Goal: Task Accomplishment & Management: Manage account settings

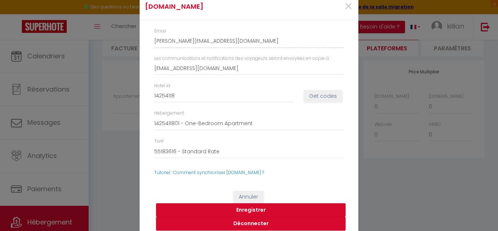
scroll to position [7, 0]
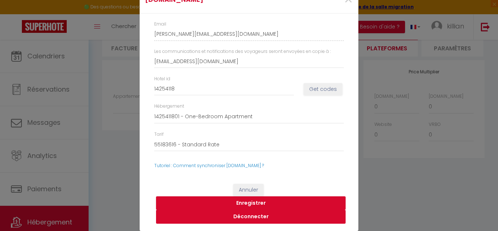
click at [253, 215] on button "Déconnecter" at bounding box center [251, 217] width 190 height 14
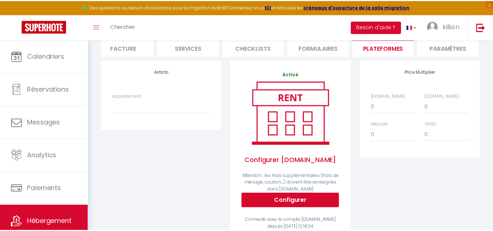
scroll to position [0, 0]
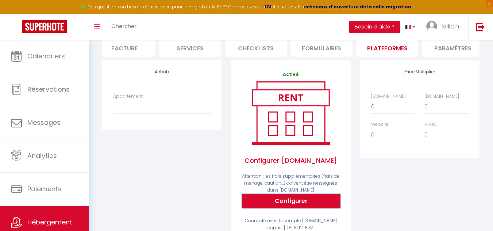
click at [278, 207] on button "Configurer" at bounding box center [291, 201] width 99 height 15
select select
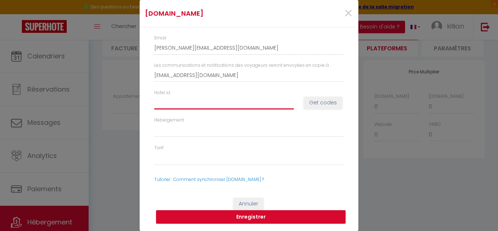
click at [172, 102] on input "Hotel id" at bounding box center [224, 102] width 140 height 13
click at [330, 107] on button "Get codes" at bounding box center [323, 103] width 39 height 12
select select
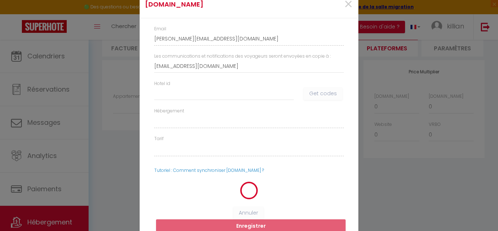
select select
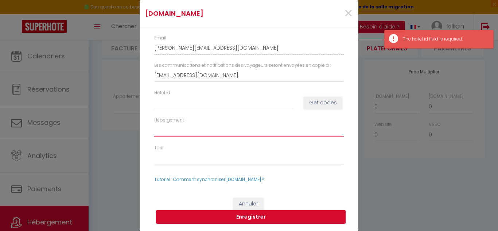
click at [194, 132] on select "Hébergement" at bounding box center [249, 130] width 190 height 14
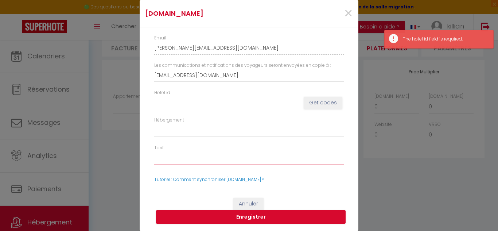
click at [188, 158] on select "Tarif" at bounding box center [249, 158] width 190 height 14
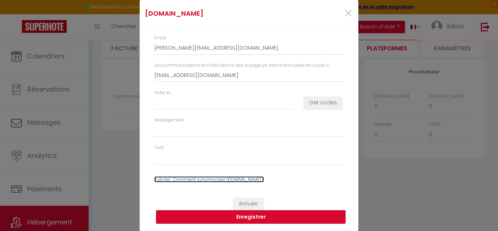
click at [215, 182] on link "Tutoriel : Comment synchroniser [DOMAIN_NAME] ?" at bounding box center [209, 179] width 110 height 6
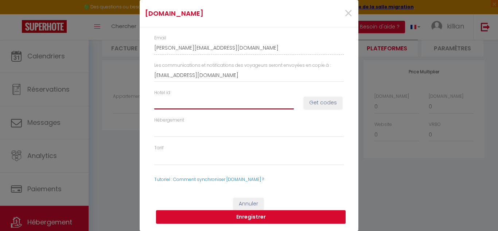
click at [217, 101] on input "Hotel id" at bounding box center [224, 102] width 140 height 13
type input "7"
select select
type input "78"
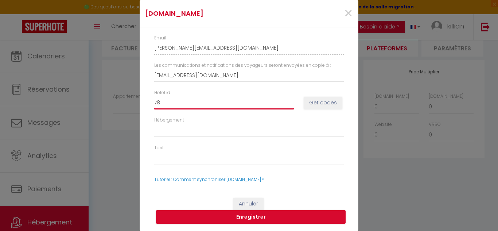
select select
type input "787"
select select
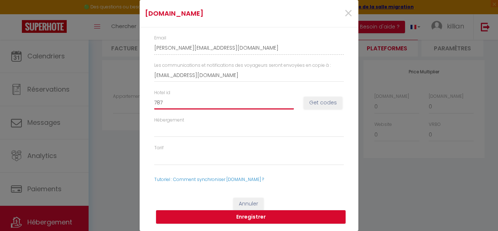
type input "7874"
select select
type input "78744"
select select
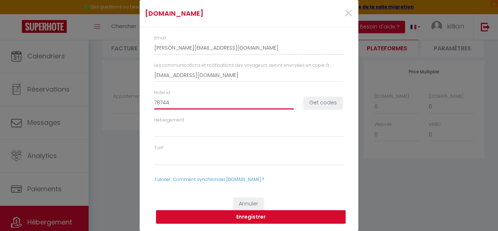
select select
type input "787441"
select select
type input "7874411"
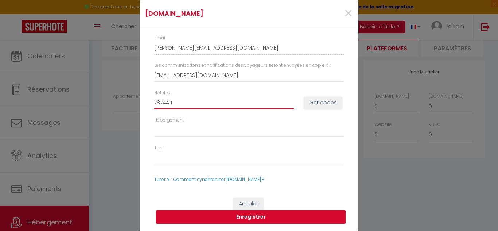
select select
type input "7874411"
click at [332, 105] on button "Get codes" at bounding box center [323, 103] width 39 height 12
select select
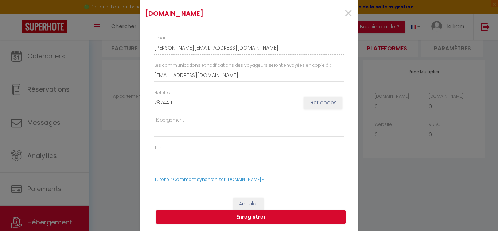
select select
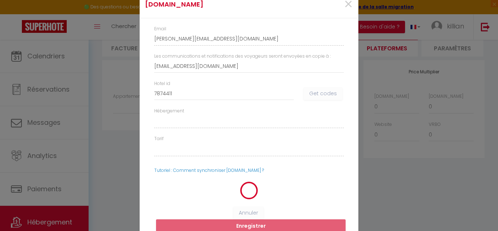
select select
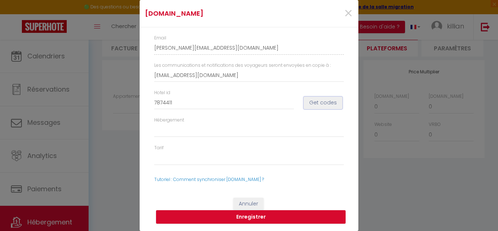
click at [332, 105] on button "Get codes" at bounding box center [323, 103] width 39 height 12
select select
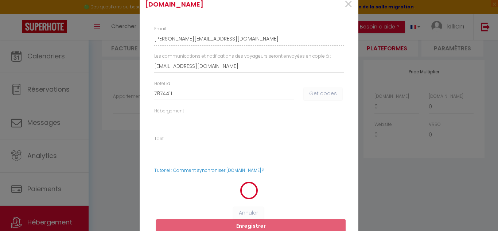
select select
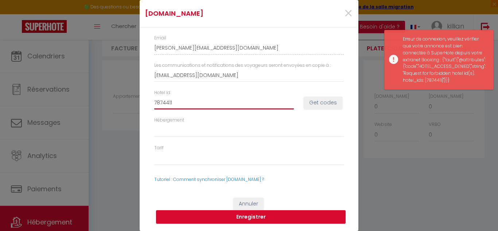
click at [214, 104] on input "7874411" at bounding box center [224, 102] width 140 height 13
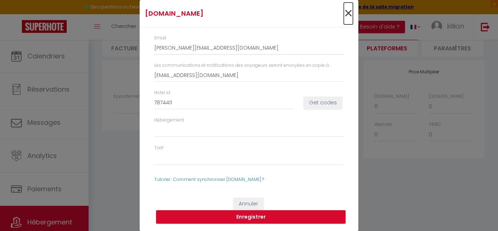
click at [344, 13] on span "×" at bounding box center [348, 14] width 9 height 22
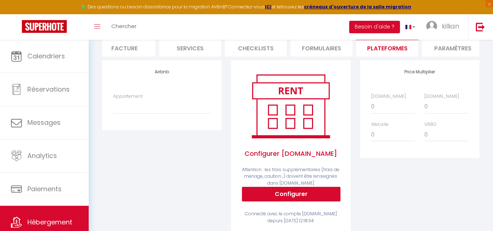
click at [375, 52] on li "Plateformes" at bounding box center [387, 48] width 62 height 18
click at [321, 49] on li "Formulaires" at bounding box center [321, 48] width 62 height 18
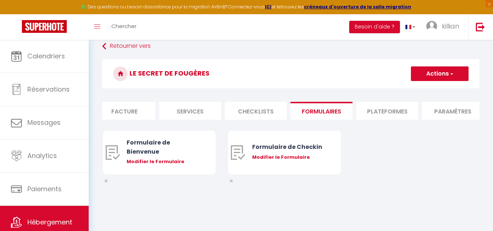
scroll to position [40, 0]
click at [381, 109] on li "Plateformes" at bounding box center [387, 111] width 62 height 18
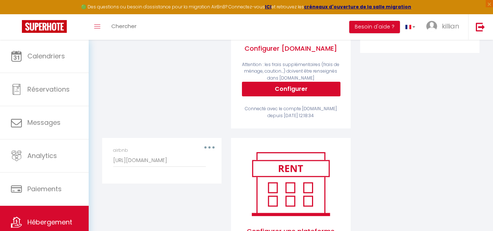
scroll to position [208, 0]
click at [208, 153] on div "airbnb [URL][DOMAIN_NAME]" at bounding box center [161, 157] width 97 height 20
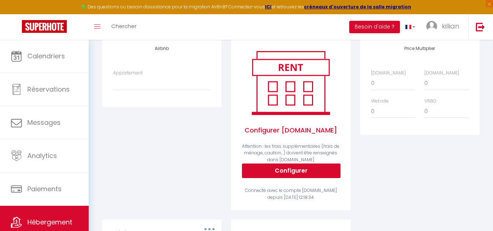
scroll to position [131, 0]
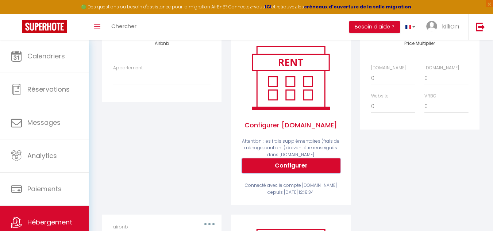
click at [313, 167] on button "Configurer" at bounding box center [291, 165] width 99 height 15
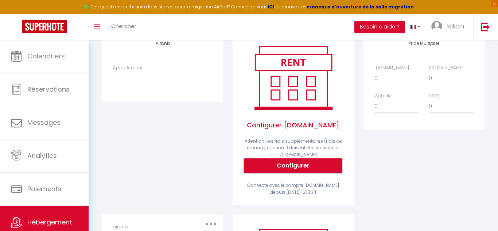
select select
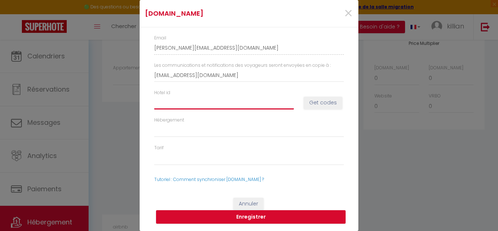
click at [218, 101] on input "Hotel id" at bounding box center [224, 102] width 140 height 13
click at [184, 103] on input "Hotel id" at bounding box center [224, 102] width 140 height 13
type input "1"
select select
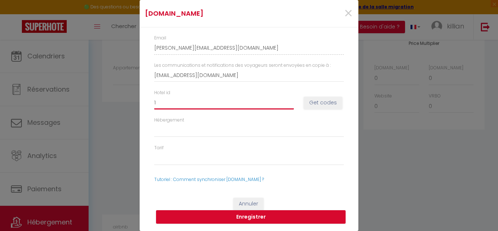
type input "14"
select select
type input "149"
select select
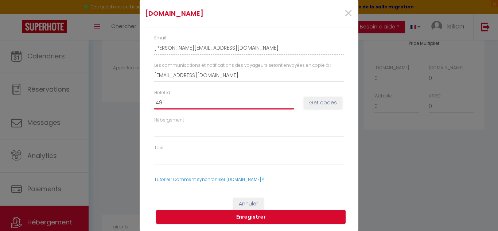
select select
type input "1491"
select select
type input "14913"
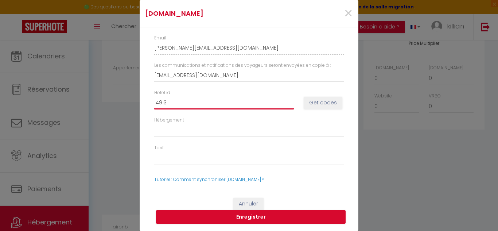
select select
type input "149131"
select select
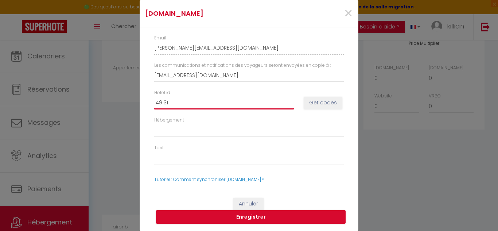
type input "1491310"
select select
type input "14913107"
select select
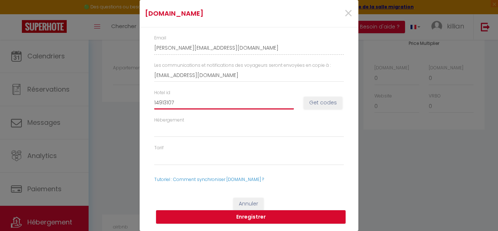
select select
type input "14913107"
click at [328, 101] on button "Get codes" at bounding box center [323, 103] width 39 height 12
select select
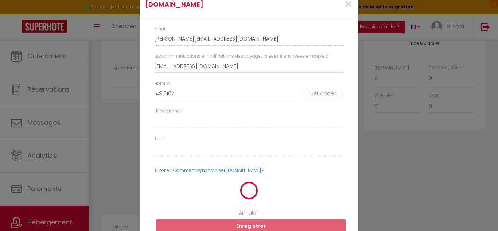
select select
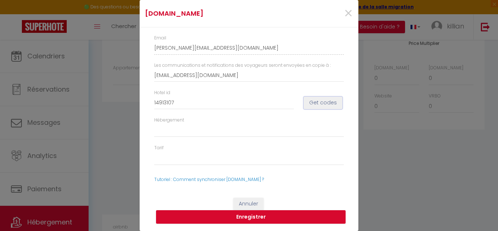
click at [321, 104] on button "Get codes" at bounding box center [323, 103] width 39 height 12
select select
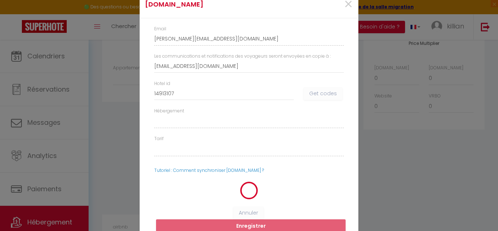
select select
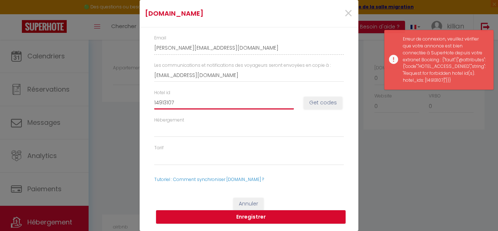
drag, startPoint x: 184, startPoint y: 105, endPoint x: 129, endPoint y: 102, distance: 55.2
click at [129, 102] on div "[DOMAIN_NAME] × Email [PERSON_NAME][EMAIL_ADDRESS][DOMAIN_NAME] Les communicati…" at bounding box center [249, 115] width 498 height 231
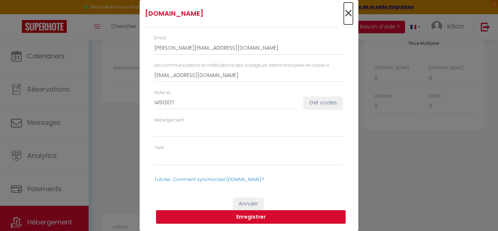
click at [349, 14] on span "×" at bounding box center [348, 14] width 9 height 22
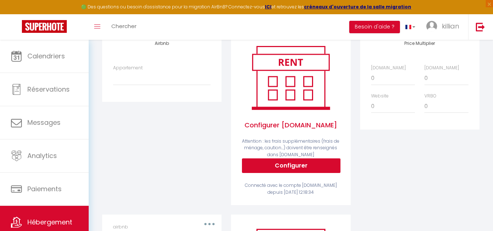
scroll to position [32, 0]
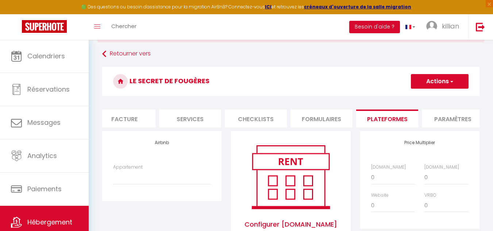
click at [325, 122] on li "Formulaires" at bounding box center [321, 118] width 62 height 18
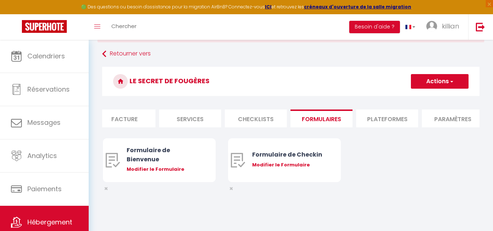
click at [382, 112] on li "Plateformes" at bounding box center [387, 118] width 62 height 18
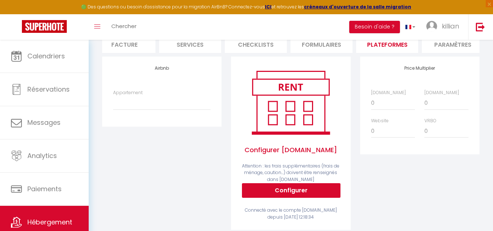
scroll to position [107, 0]
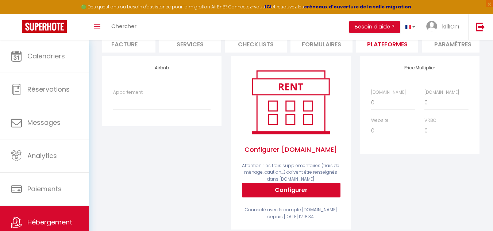
click at [285, 203] on div "Configurer [DOMAIN_NAME] Attention : les frais supplémentaires (frais de ménage…" at bounding box center [290, 143] width 97 height 153
click at [287, 197] on button "Configurer" at bounding box center [291, 190] width 99 height 15
select select
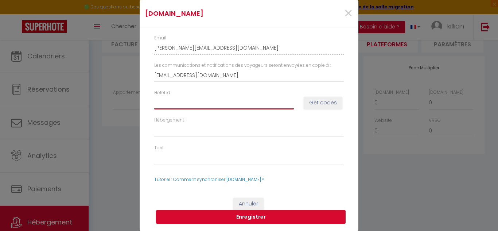
paste input "14913107"
type input "14913107"
select select
type input "14913107"
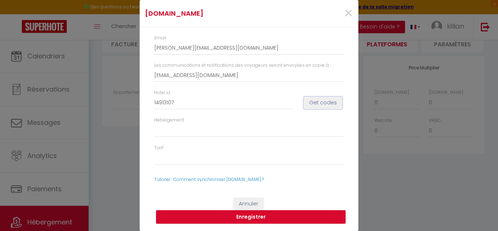
click at [322, 98] on button "Get codes" at bounding box center [323, 103] width 39 height 12
select select
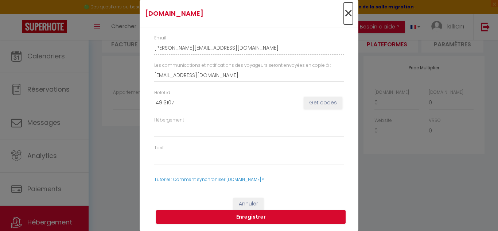
click at [351, 12] on span "×" at bounding box center [348, 14] width 9 height 22
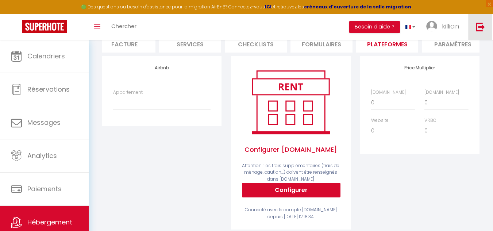
click at [482, 24] on img at bounding box center [480, 26] width 9 height 9
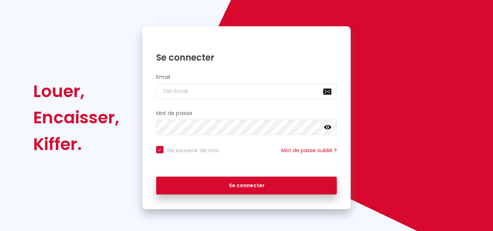
checkbox input "true"
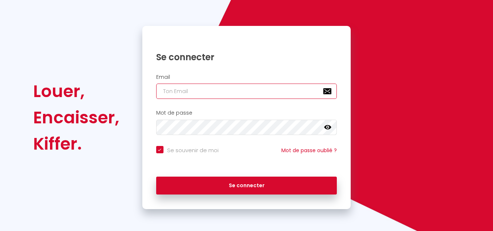
type input "[EMAIL_ADDRESS][DOMAIN_NAME]"
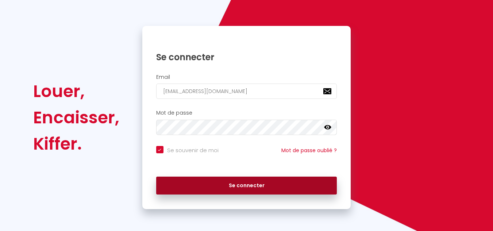
click at [255, 184] on button "Se connecter" at bounding box center [246, 186] width 181 height 18
checkbox input "true"
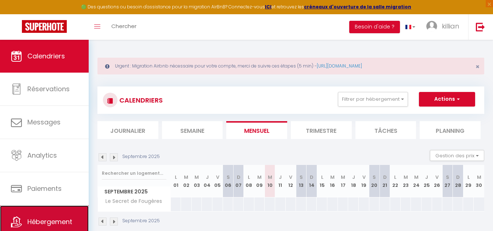
click at [60, 213] on link "Hébergement" at bounding box center [44, 221] width 89 height 33
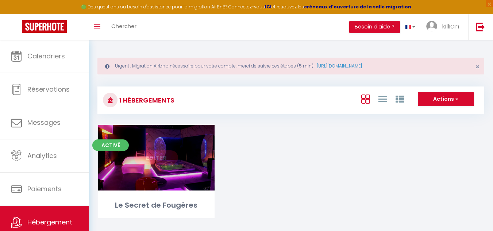
click at [151, 168] on div "Editer" at bounding box center [156, 158] width 116 height 66
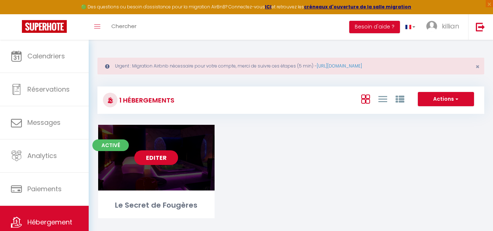
click at [160, 156] on link "Editer" at bounding box center [156, 157] width 44 height 15
select select "3"
select select "2"
select select "1"
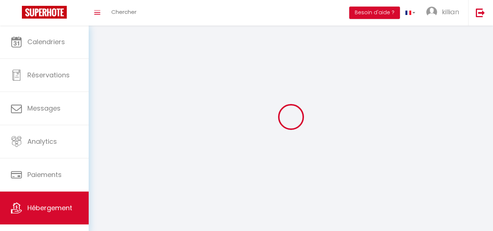
select select
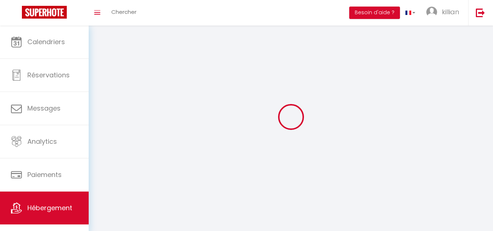
select select
checkbox input "false"
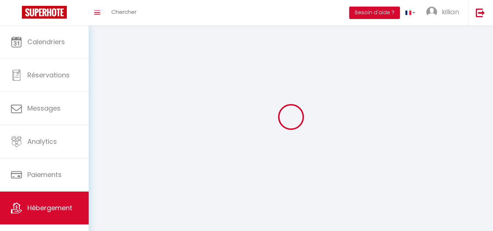
select select
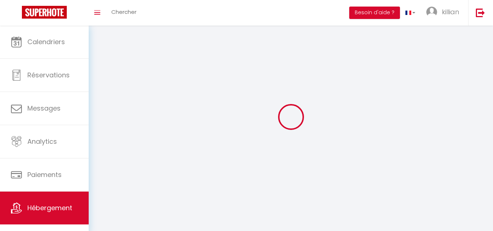
select select
checkbox input "false"
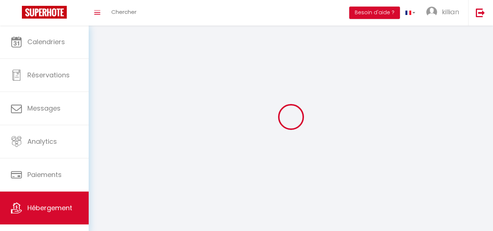
checkbox input "false"
select select
select select "1"
select select
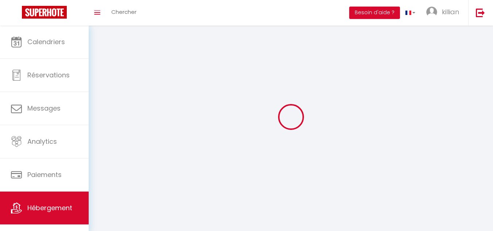
select select "28"
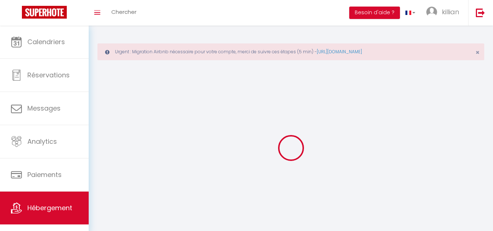
select select
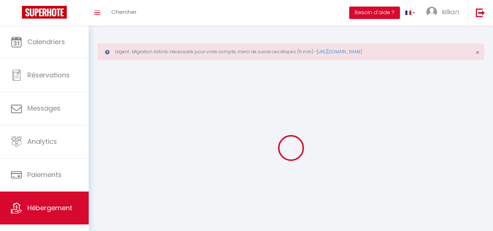
select select
checkbox input "false"
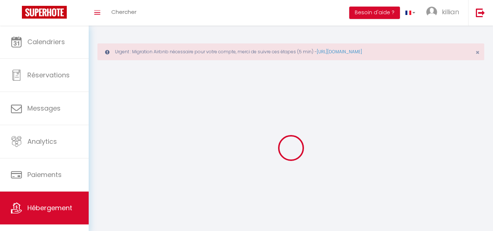
select select
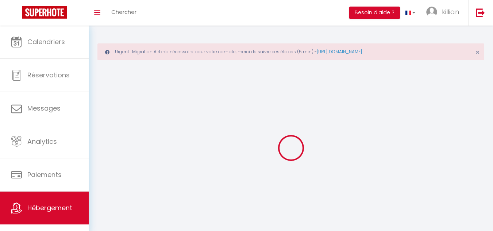
select select
checkbox input "false"
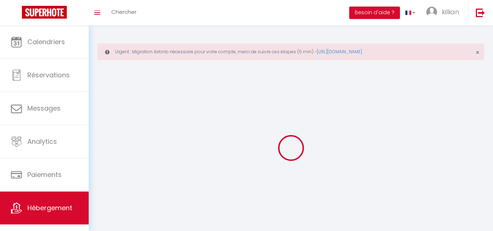
checkbox input "false"
select select
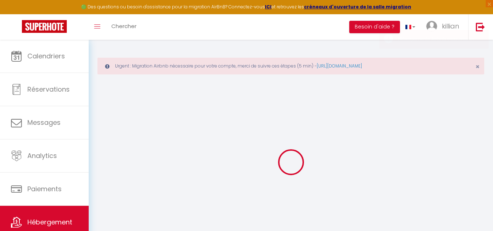
select select
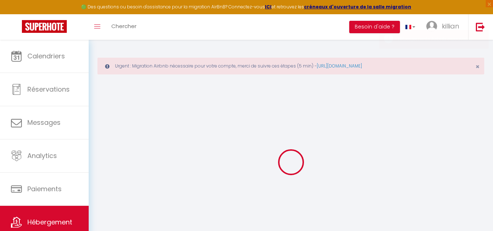
select select
checkbox input "false"
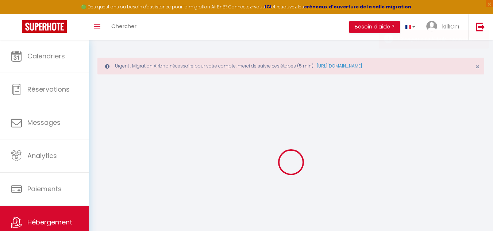
select select
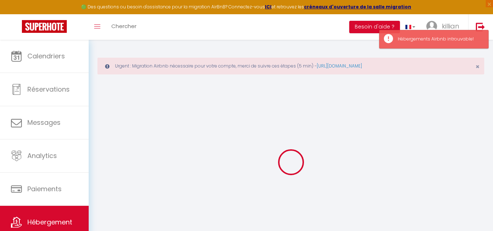
select select
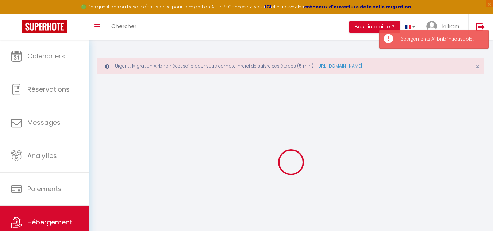
select select
checkbox input "false"
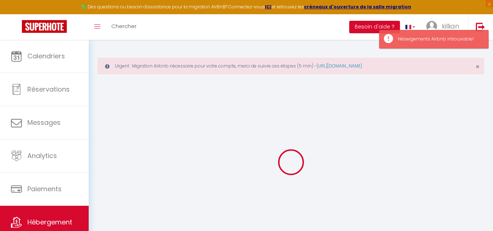
select select
type input "Le Secret de Fougères"
type input "killian"
type input "[PERSON_NAME]"
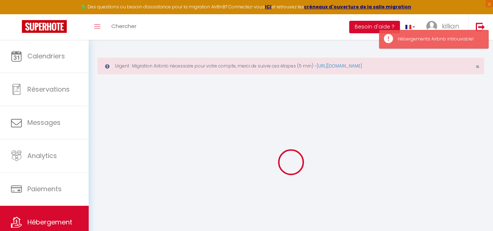
type input "[STREET_ADDRESS]"
type input "35133"
type input "Lécousse"
select select "2"
type input "275"
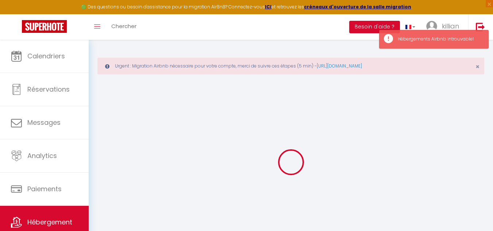
select select
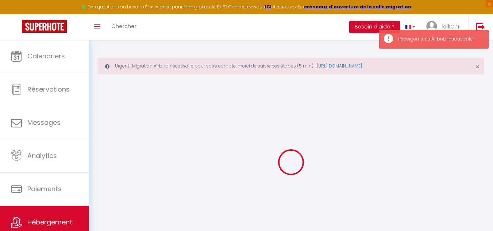
type input "[STREET_ADDRESS][PERSON_NAME]"
type input "35300"
type input "Fougères"
type input "[EMAIL_ADDRESS][DOMAIN_NAME]"
select select
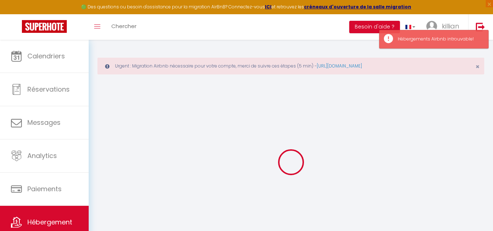
checkbox input "false"
select select
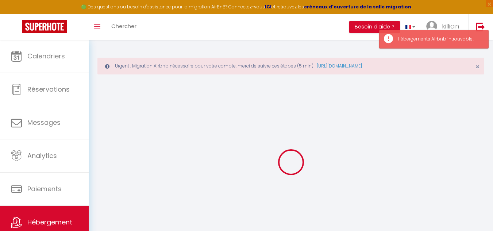
select select
type input "0"
select select
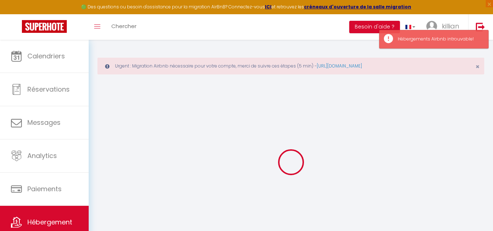
select select
checkbox input "false"
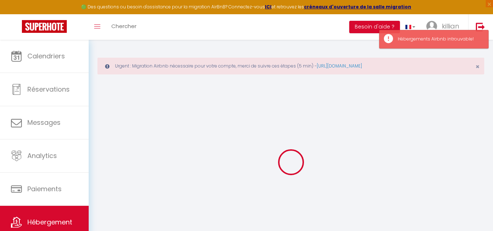
checkbox input "false"
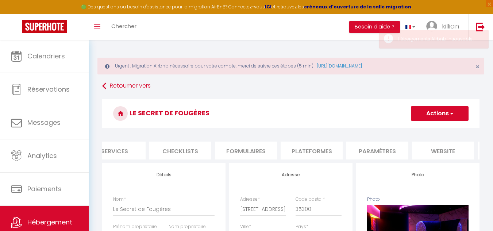
scroll to position [0, 231]
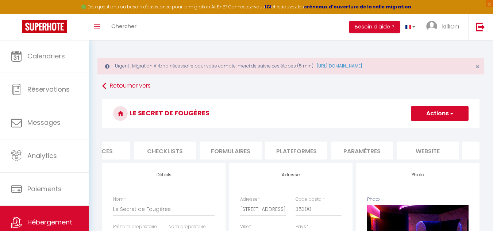
click at [304, 153] on li "Plateformes" at bounding box center [296, 151] width 62 height 18
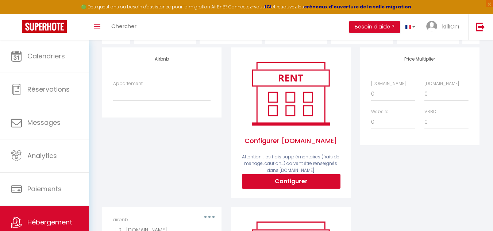
scroll to position [118, 0]
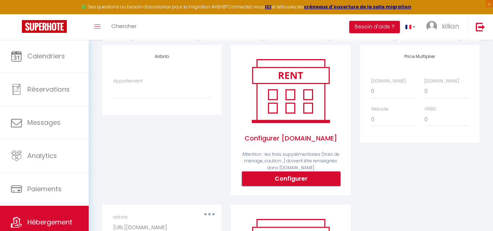
click at [290, 186] on button "Configurer" at bounding box center [291, 179] width 99 height 15
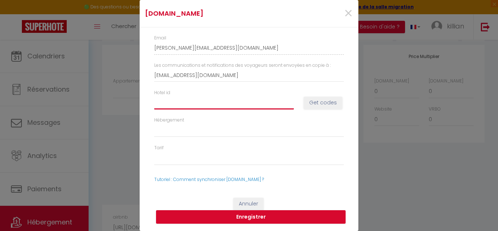
paste input "14913107"
click at [313, 101] on button "Get codes" at bounding box center [323, 103] width 39 height 12
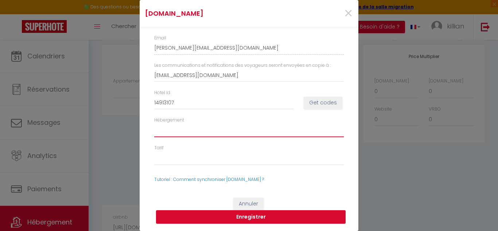
click at [185, 130] on select "Hébergement" at bounding box center [249, 130] width 190 height 14
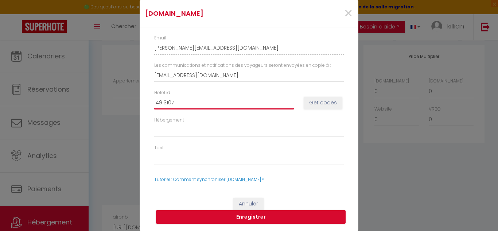
click at [199, 101] on input "14913107" at bounding box center [224, 102] width 140 height 13
click at [315, 101] on button "Get codes" at bounding box center [323, 103] width 39 height 12
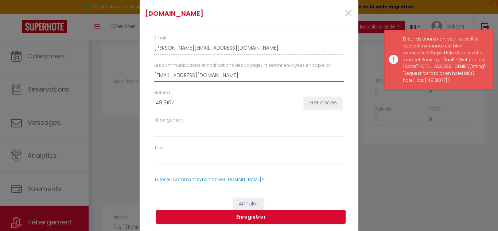
click at [254, 76] on input "[EMAIL_ADDRESS][DOMAIN_NAME]" at bounding box center [249, 75] width 190 height 13
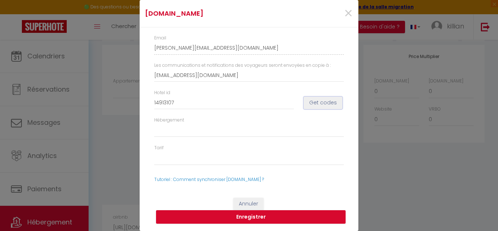
click at [322, 104] on button "Get codes" at bounding box center [323, 103] width 39 height 12
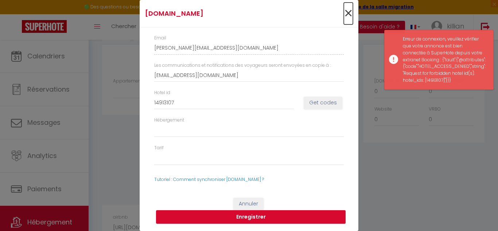
click at [346, 12] on span "×" at bounding box center [348, 14] width 9 height 22
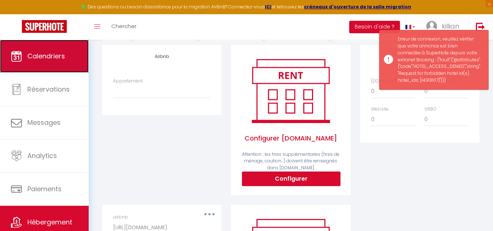
click at [38, 67] on link "Calendriers" at bounding box center [44, 56] width 89 height 33
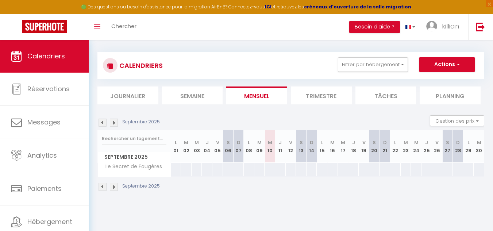
scroll to position [35, 0]
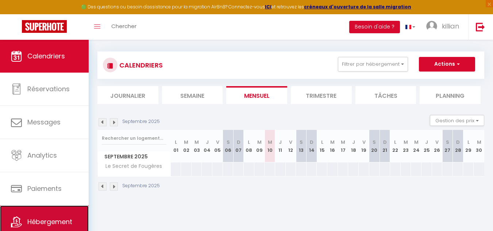
click at [48, 210] on link "Hébergement" at bounding box center [44, 221] width 89 height 33
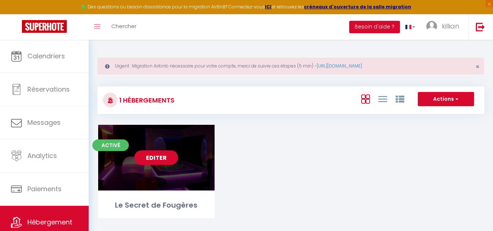
click at [163, 160] on link "Editer" at bounding box center [156, 157] width 44 height 15
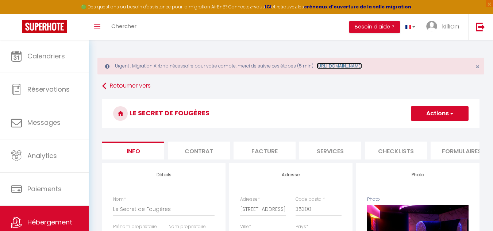
click at [340, 65] on link "[URL][DOMAIN_NAME]" at bounding box center [339, 66] width 45 height 6
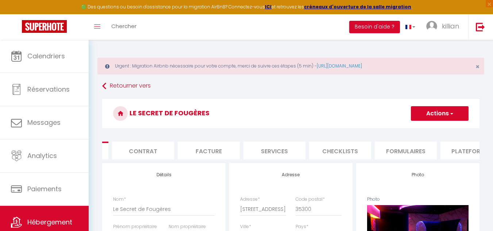
click at [459, 153] on li "Plateformes" at bounding box center [471, 151] width 62 height 18
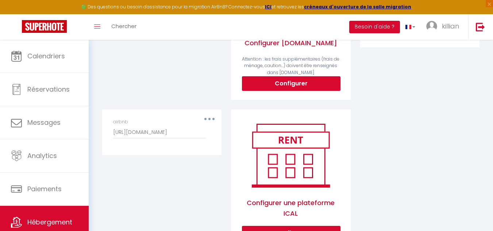
scroll to position [130, 0]
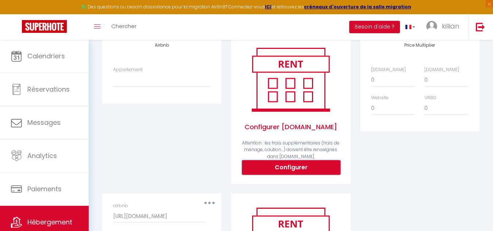
click at [284, 175] on button "Configurer" at bounding box center [291, 167] width 99 height 15
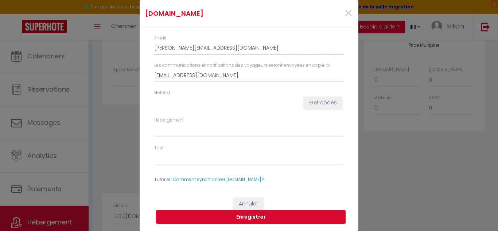
click at [407, 164] on div "[DOMAIN_NAME] × Email [PERSON_NAME][EMAIL_ADDRESS][DOMAIN_NAME] Les communicati…" at bounding box center [249, 115] width 498 height 231
click at [171, 104] on input "Hotel id" at bounding box center [224, 102] width 140 height 13
paste input "14913107"
click at [316, 100] on button "Get codes" at bounding box center [323, 103] width 39 height 12
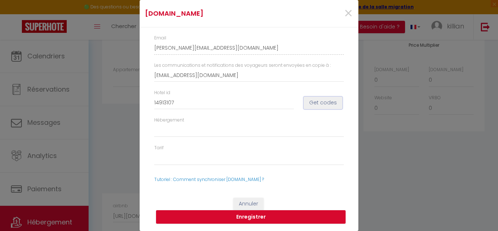
click at [319, 103] on button "Get codes" at bounding box center [323, 103] width 39 height 12
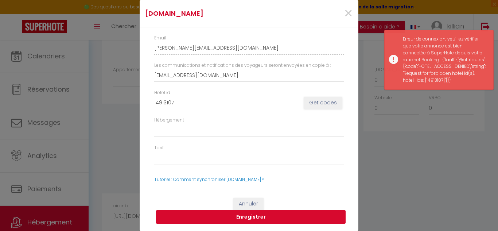
click at [257, 215] on button "Enregistrer" at bounding box center [251, 217] width 190 height 14
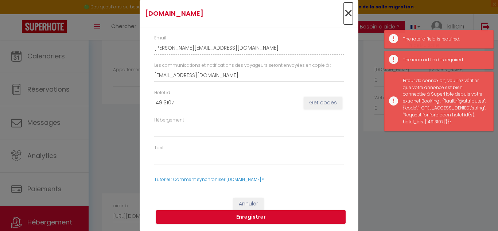
click at [345, 9] on span "×" at bounding box center [348, 14] width 9 height 22
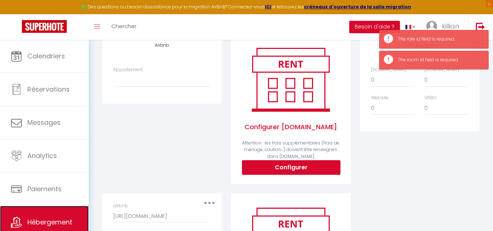
click at [44, 217] on link "Hébergement" at bounding box center [44, 222] width 89 height 33
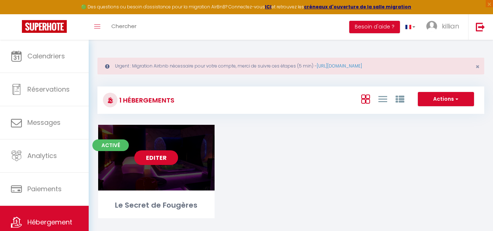
click at [151, 161] on link "Editer" at bounding box center [156, 157] width 44 height 15
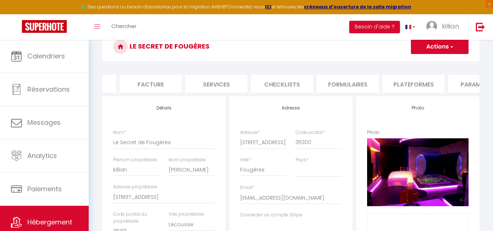
scroll to position [0, 120]
click at [342, 82] on li "Formulaires" at bounding box center [342, 84] width 62 height 18
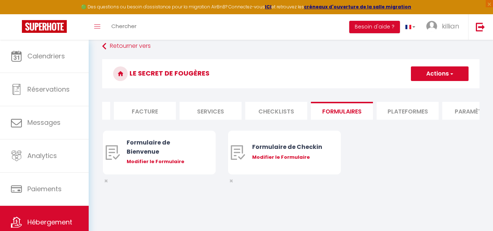
scroll to position [40, 0]
click at [395, 108] on li "Plateformes" at bounding box center [408, 111] width 62 height 18
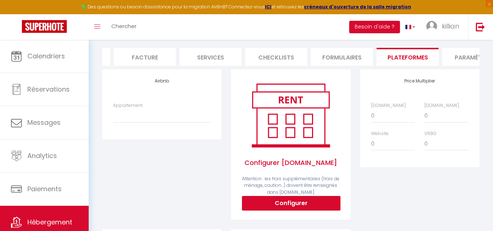
scroll to position [96, 0]
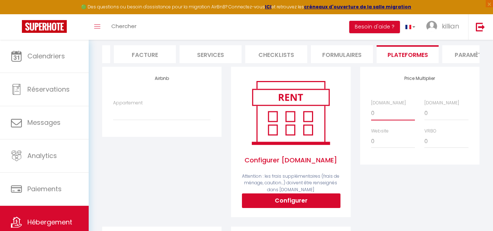
click at [385, 116] on select "0 + 1 % + 2 % + 3 % + 4 % + 5 % + 6 % + 7 % + 8 % + 9 %" at bounding box center [393, 113] width 44 height 14
click at [383, 116] on select "0 + 1 % + 2 % + 3 % + 4 % + 5 % + 6 % + 7 % + 8 % + 9 %" at bounding box center [393, 113] width 44 height 14
click at [371, 112] on select "0 + 1 % + 2 % + 3 % + 4 % + 5 % + 6 % + 7 % + 8 % + 9 %" at bounding box center [393, 113] width 44 height 14
click at [430, 119] on select "0 + 1 % + 2 % + 3 % + 4 % + 5 % + 6 % + 7 % + 8 % + 9 %" at bounding box center [446, 113] width 44 height 14
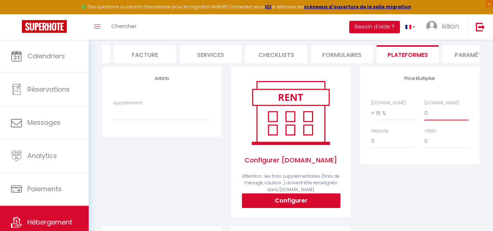
click at [424, 112] on select "0 + 1 % + 2 % + 3 % + 4 % + 5 % + 6 % + 7 % + 8 % + 9 %" at bounding box center [446, 113] width 44 height 14
drag, startPoint x: 286, startPoint y: 158, endPoint x: 180, endPoint y: 140, distance: 107.3
click at [180, 136] on div "Airbnb Appartement" at bounding box center [161, 102] width 119 height 70
click at [170, 120] on select "Appartement" at bounding box center [161, 113] width 97 height 14
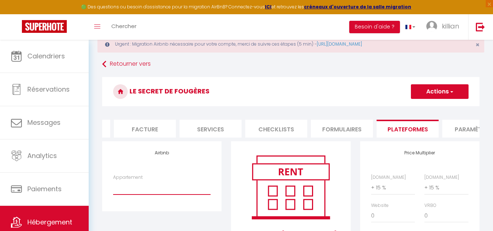
scroll to position [0, 0]
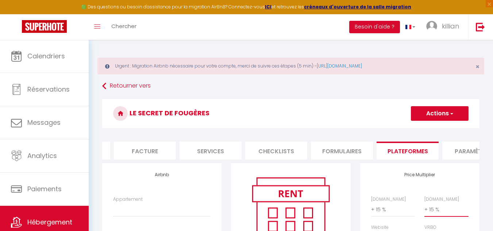
click at [443, 214] on select "0 + 1 % + 2 % + 3 % + 4 % + 5 % + 6 % + 7 % + 8 % + 9 %" at bounding box center [446, 210] width 44 height 14
click at [424, 208] on select "0 + 1 % + 2 % + 3 % + 4 % + 5 % + 6 % + 7 % + 8 % + 9 %" at bounding box center [446, 210] width 44 height 14
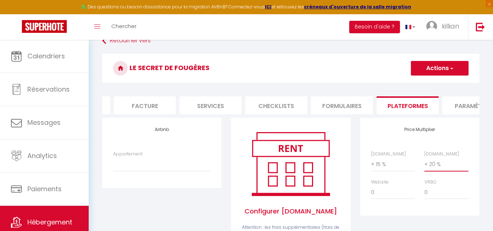
scroll to position [46, 0]
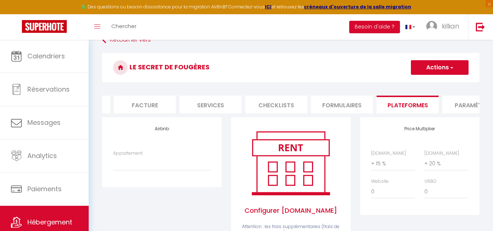
click at [369, 183] on div "Website 0 + 1 % + 2 % + 3 % + 4 % + 5 % + 6 % + 7 % + 8 %" at bounding box center [393, 188] width 54 height 21
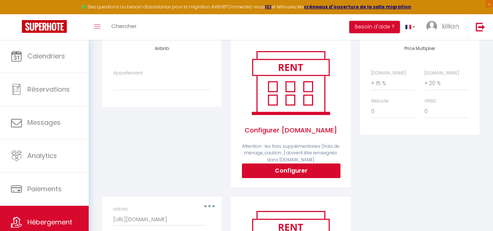
scroll to position [127, 0]
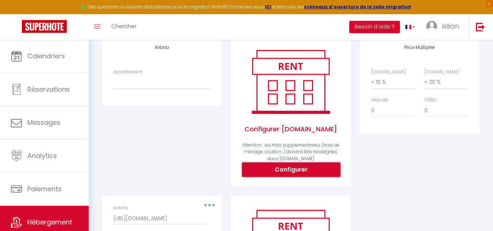
click at [288, 176] on button "Configurer" at bounding box center [291, 169] width 99 height 15
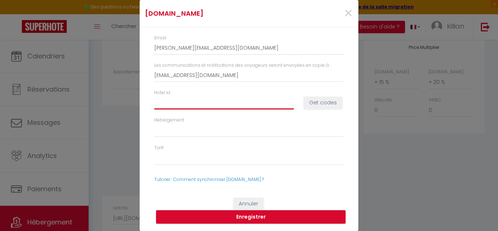
click at [218, 107] on input "Hotel id" at bounding box center [224, 102] width 140 height 13
paste input "14913107"
click at [331, 101] on button "Get codes" at bounding box center [323, 103] width 39 height 12
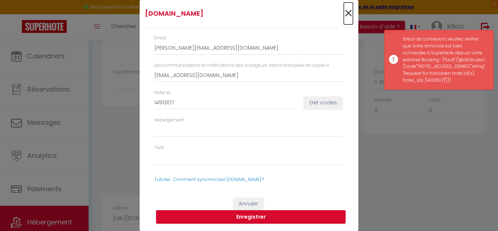
click at [350, 15] on span "×" at bounding box center [348, 14] width 9 height 22
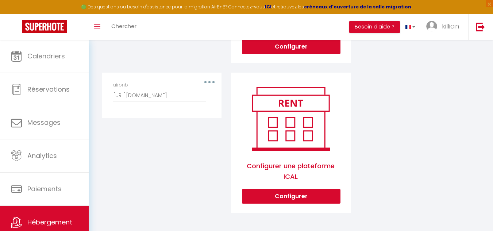
scroll to position [171, 0]
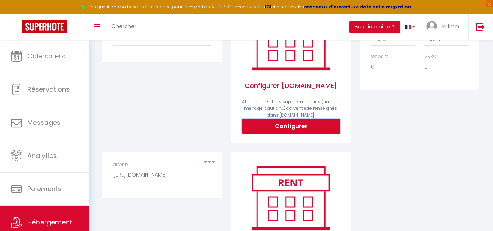
click at [284, 131] on button "Configurer" at bounding box center [291, 126] width 99 height 15
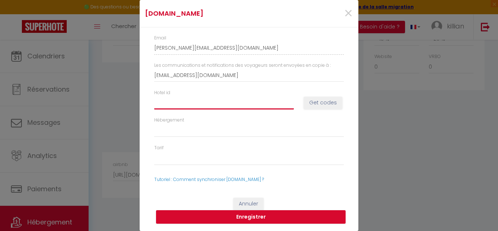
click at [202, 104] on input "Hotel id" at bounding box center [224, 102] width 140 height 13
paste input "14913107"
click at [320, 104] on button "Get codes" at bounding box center [323, 103] width 39 height 12
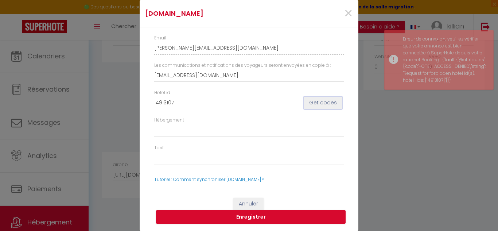
click at [320, 104] on button "Get codes" at bounding box center [323, 103] width 39 height 12
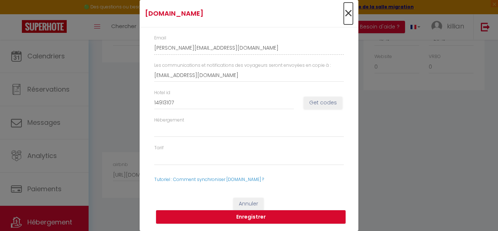
click at [346, 10] on span "×" at bounding box center [348, 14] width 9 height 22
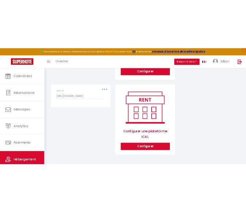
scroll to position [253, 0]
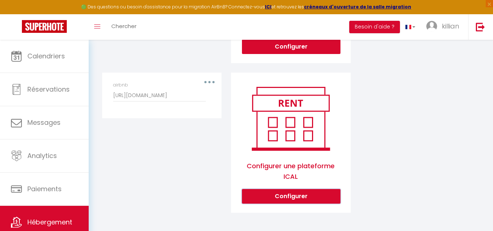
click at [298, 199] on button "Configurer" at bounding box center [291, 196] width 99 height 15
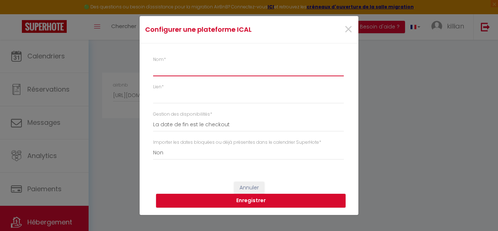
click at [189, 70] on input "Nom *" at bounding box center [248, 69] width 191 height 13
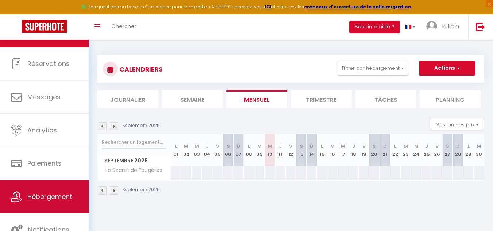
click at [43, 187] on link "Hébergement" at bounding box center [44, 196] width 89 height 33
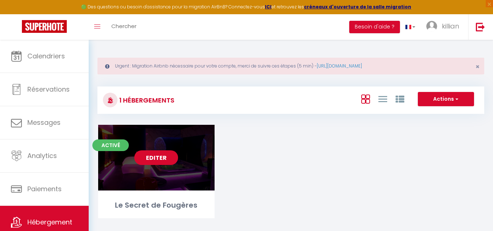
click at [159, 153] on link "Editer" at bounding box center [156, 157] width 44 height 15
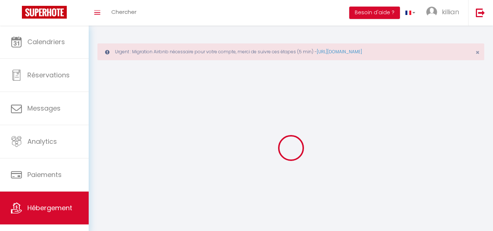
select select
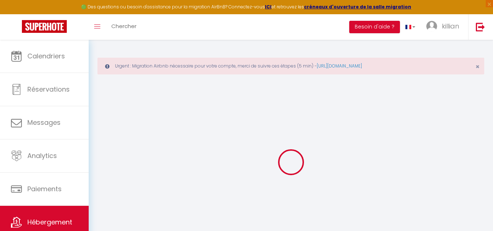
select select
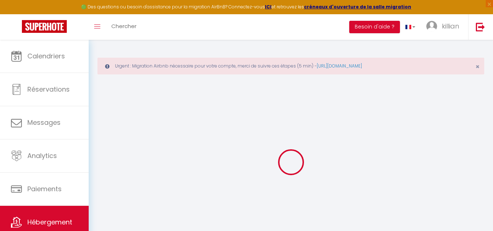
select select
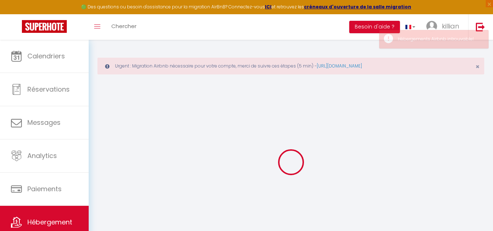
select select
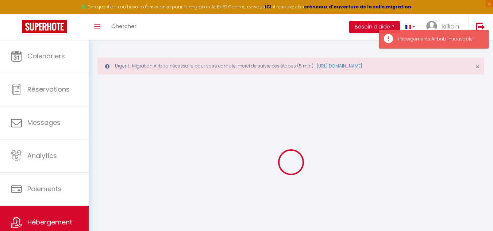
select select
type input "[PERSON_NAME][EMAIL_ADDRESS][DOMAIN_NAME]"
type input "[EMAIL_ADDRESS][DOMAIN_NAME]"
select select
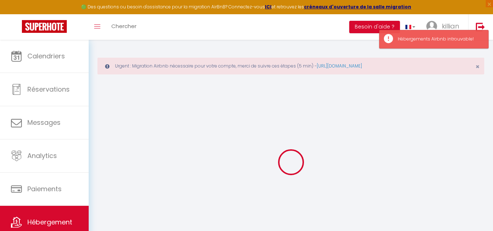
select select
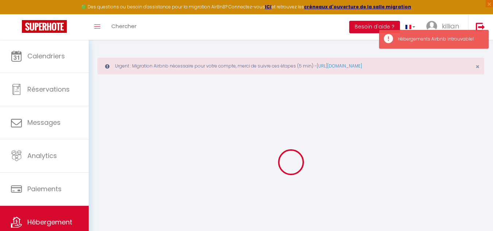
select select
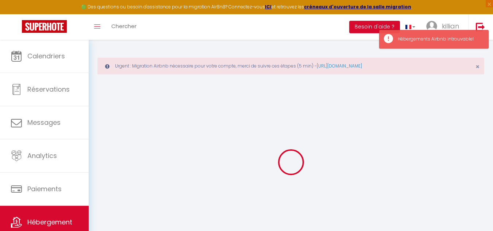
checkbox input "false"
select select
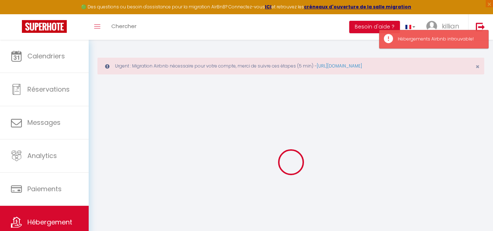
select select
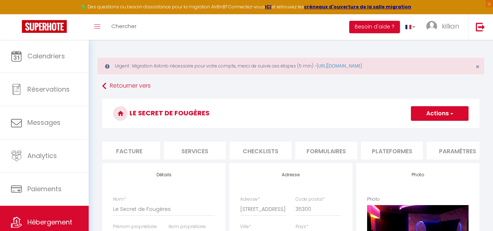
click at [318, 151] on li "Formulaires" at bounding box center [326, 151] width 62 height 18
select select
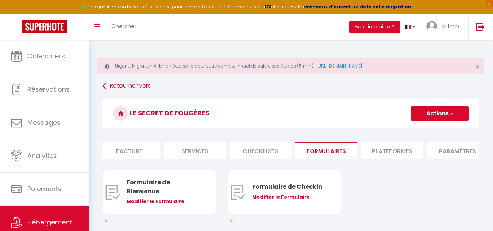
click at [392, 154] on li "Plateformes" at bounding box center [392, 151] width 62 height 18
select select
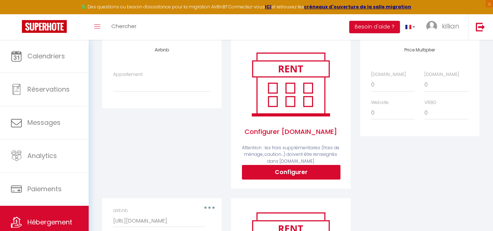
scroll to position [126, 0]
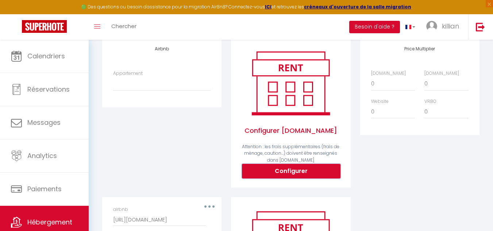
click at [290, 177] on button "Configurer" at bounding box center [291, 171] width 99 height 15
select select
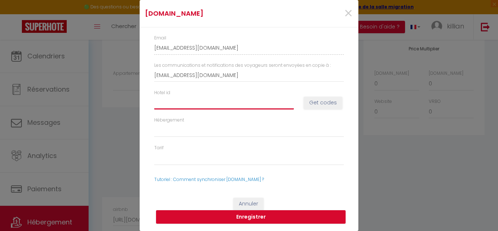
click at [222, 106] on input "Hotel id" at bounding box center [224, 102] width 140 height 13
type input "1"
select select
type input "14"
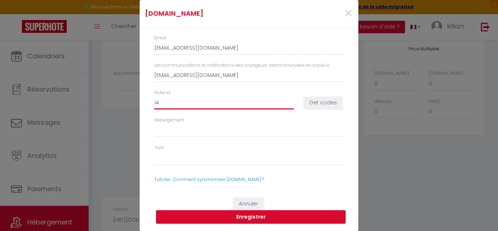
select select
type input "149"
select select
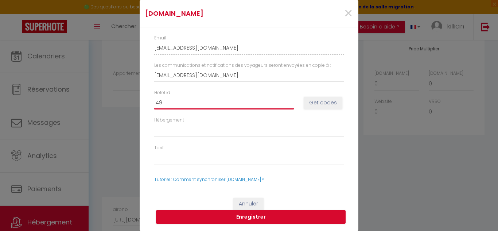
type input "1491"
select select
type input "14913"
select select
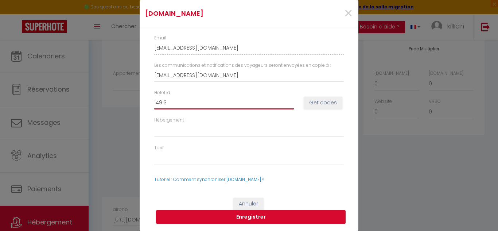
select select
type input "149131"
select select
type input "1491310"
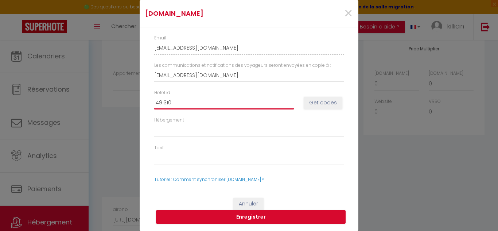
select select
type input "14913107"
select select
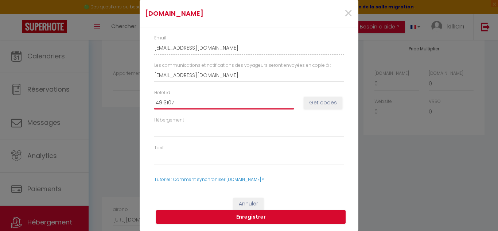
type input "14913107"
click at [317, 101] on button "Get codes" at bounding box center [323, 103] width 39 height 12
select select
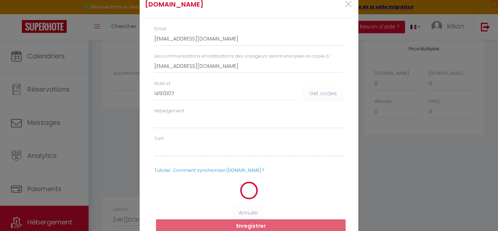
select select
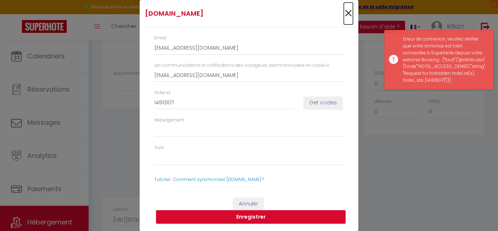
click at [346, 13] on span "×" at bounding box center [348, 14] width 9 height 22
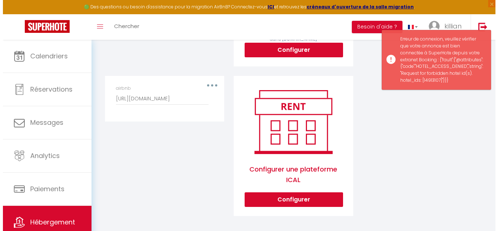
scroll to position [253, 0]
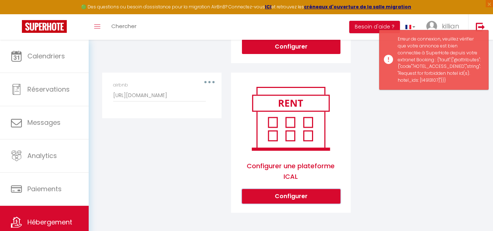
click at [290, 193] on button "Configurer" at bounding box center [291, 196] width 99 height 15
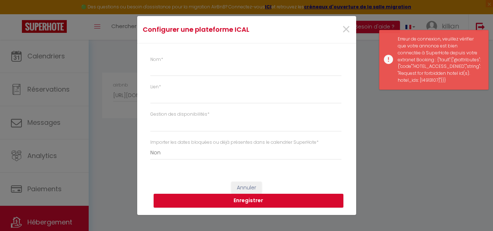
select select "1"
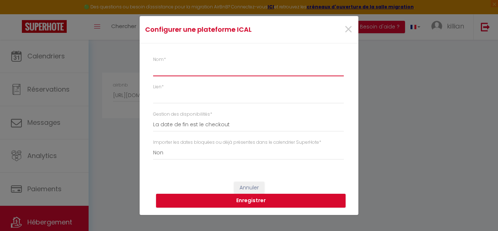
click at [172, 70] on input "Nom *" at bounding box center [248, 69] width 191 height 13
type input "booking"
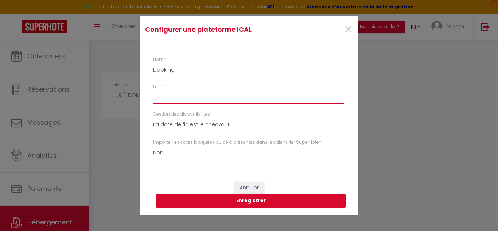
click at [169, 99] on input "Lien *" at bounding box center [248, 97] width 191 height 13
paste input "https://ical.booking.com/v1/export?t=3e409706-7504-4b32-a0a8-f675e9d12e4c"
type input "https://ical.booking.com/v1/export?t=3e409706-7504-4b32-a0a8-f675e9d12e4c"
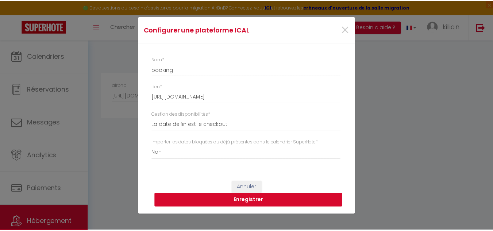
scroll to position [0, 0]
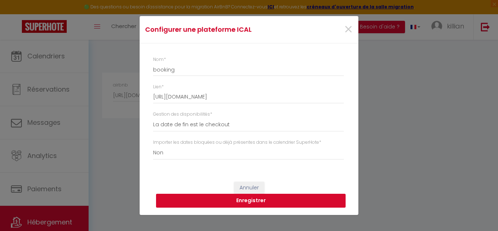
click at [260, 201] on button "Enregistrer" at bounding box center [251, 201] width 190 height 14
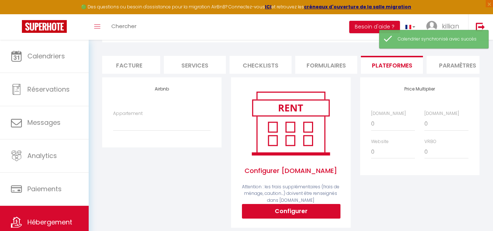
scroll to position [85, 0]
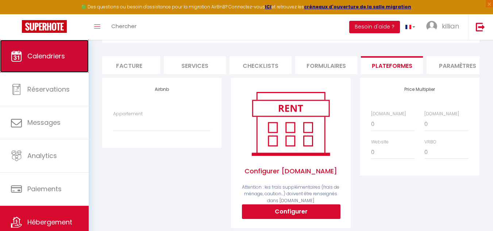
click at [42, 57] on span "Calendriers" at bounding box center [46, 55] width 38 height 9
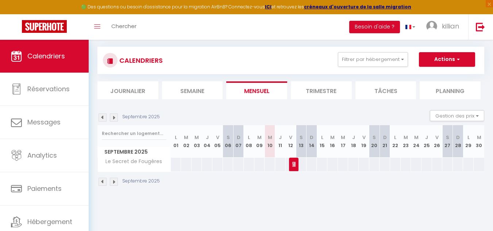
scroll to position [39, 0]
click at [292, 165] on img at bounding box center [295, 165] width 6 height 6
select select "OK"
select select "KO"
select select "0"
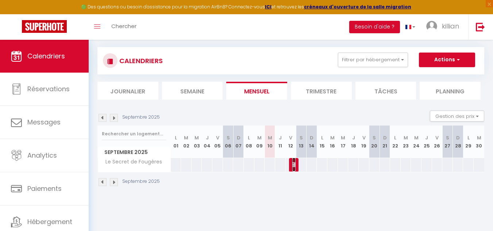
select select "0"
select select "1"
select select
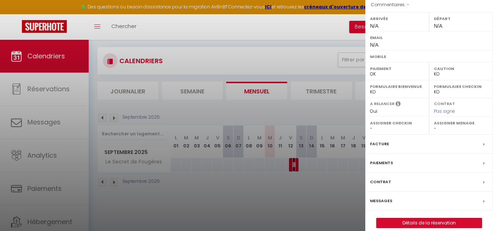
scroll to position [102, 0]
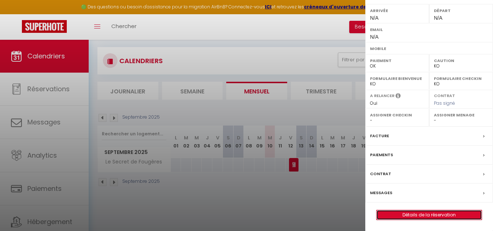
click at [420, 215] on link "Détails de la réservation" at bounding box center [429, 214] width 105 height 9
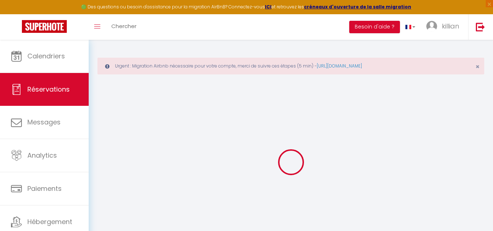
select select
checkbox input "false"
select select
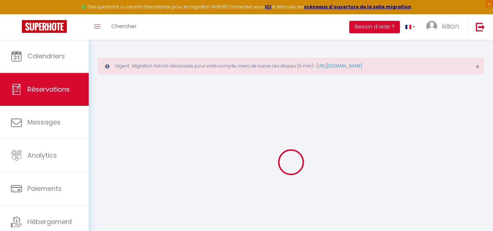
select select
checkbox input "false"
select select
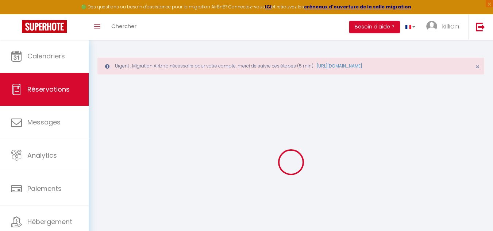
select select
checkbox input "false"
select select
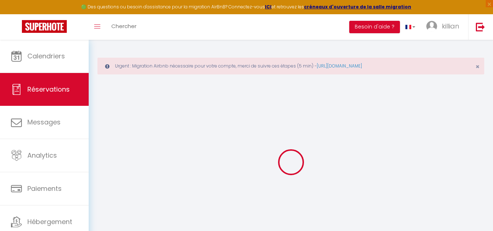
checkbox input "false"
select select
checkbox input "false"
select select
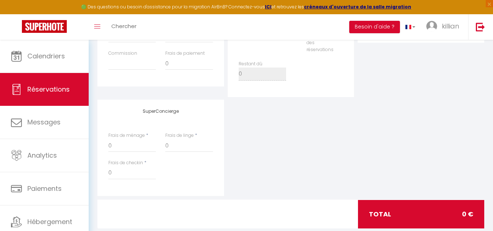
scroll to position [356, 0]
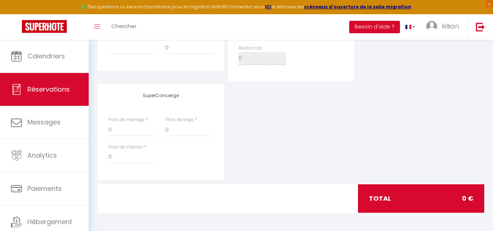
click at [399, 154] on div "SuperConcierge Frais de ménage * 0 Frais de linge * 0 Frais de checkin * 0" at bounding box center [291, 132] width 390 height 96
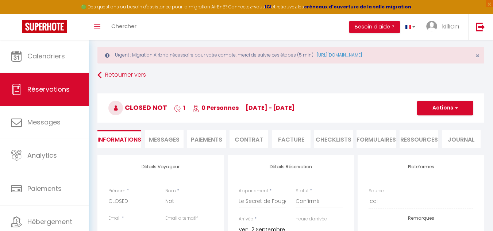
scroll to position [0, 0]
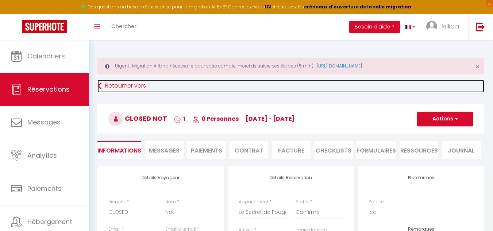
click at [112, 89] on link "Retourner vers" at bounding box center [290, 86] width 387 height 13
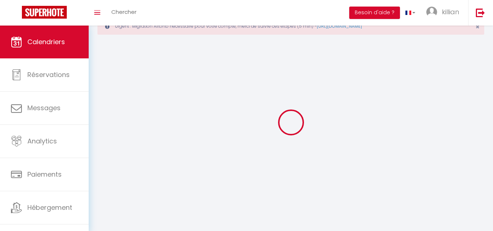
scroll to position [40, 0]
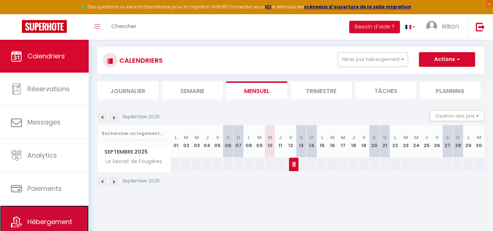
click at [50, 216] on link "Hébergement" at bounding box center [44, 221] width 89 height 33
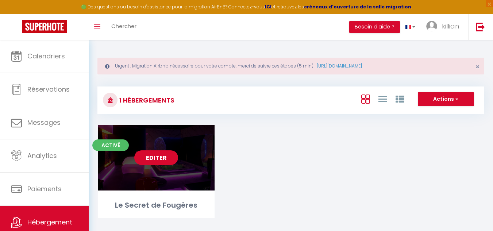
click at [161, 158] on link "Editer" at bounding box center [156, 157] width 44 height 15
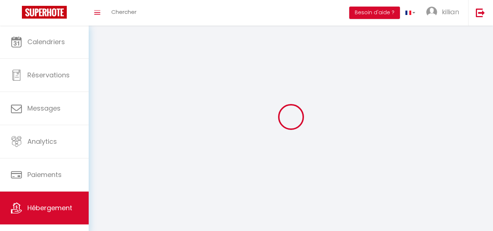
select select "1"
select select
select select "28"
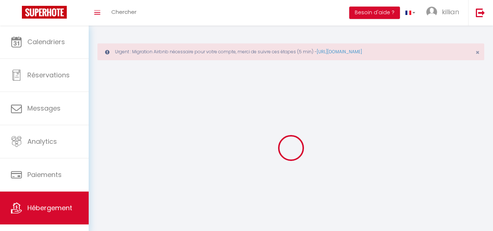
select select
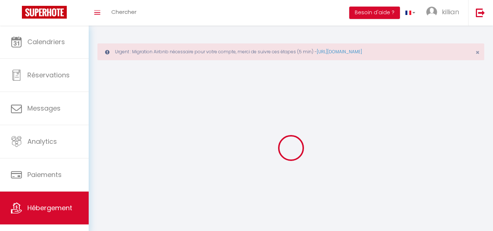
select select
checkbox input "false"
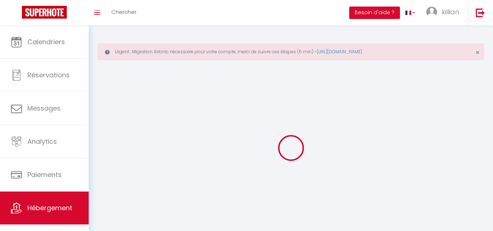
select select
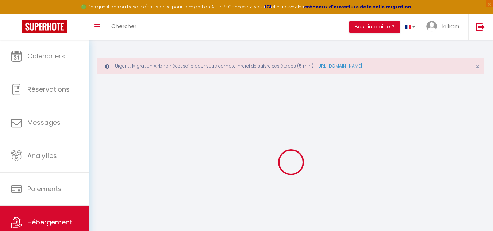
select select
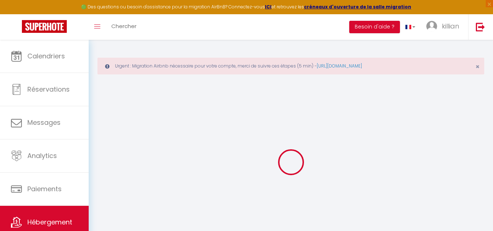
select select
checkbox input "false"
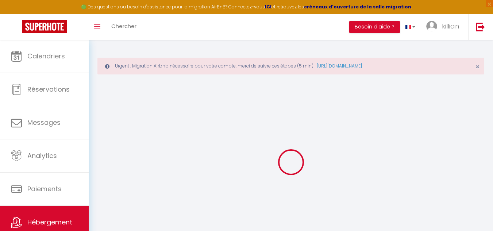
select select
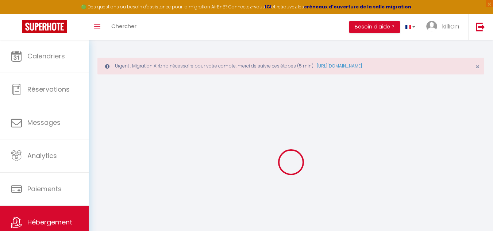
select select
checkbox input "false"
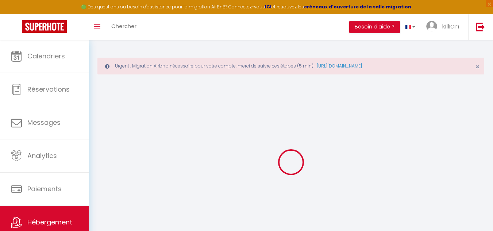
checkbox input "false"
select select
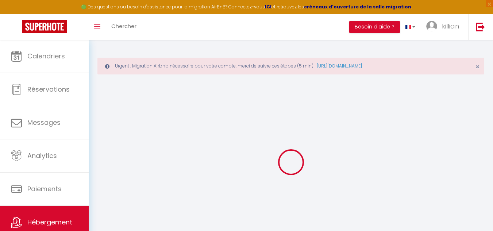
select select
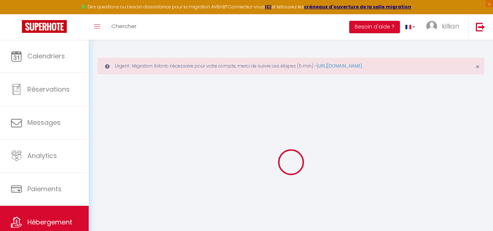
checkbox input "false"
select select
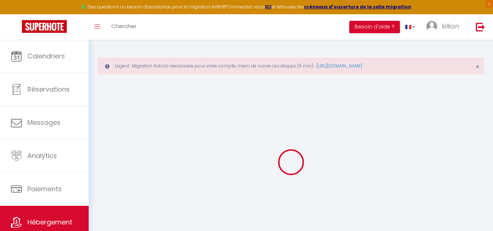
select select
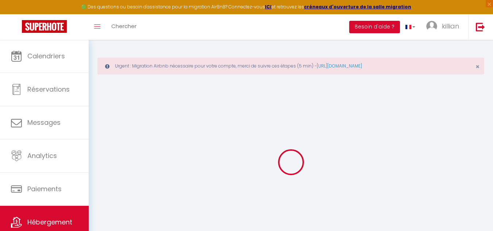
select select
checkbox input "false"
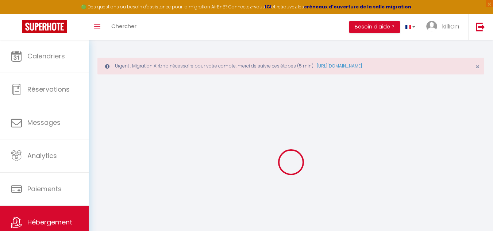
checkbox input "false"
select select
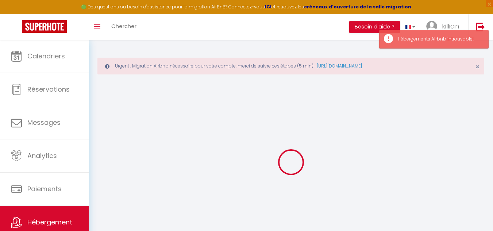
type input "Le Secret de Fougères"
type input "killian"
type input "[PERSON_NAME]"
type input "[STREET_ADDRESS]"
type input "35133"
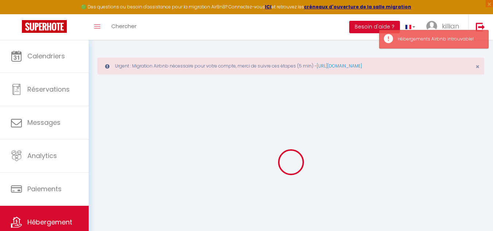
type input "Lécousse"
select select "2"
type input "275"
select select
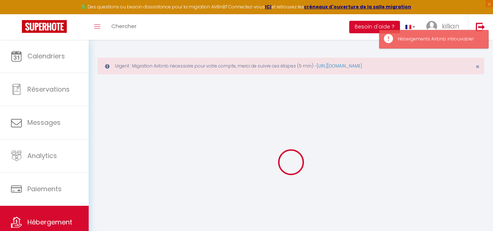
select select
type input "[STREET_ADDRESS][PERSON_NAME]"
type input "35300"
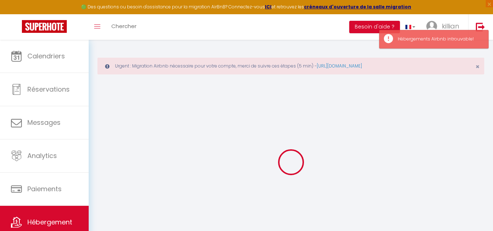
type input "Fougères"
type input "[EMAIL_ADDRESS][DOMAIN_NAME]"
select select
checkbox input "false"
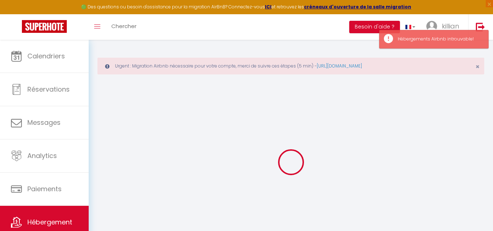
checkbox input "false"
select select
type input "0"
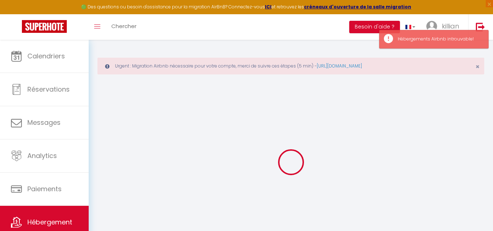
type input "0"
select select
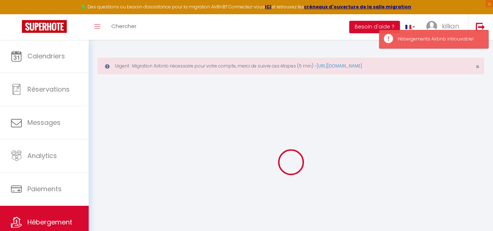
select select
checkbox input "false"
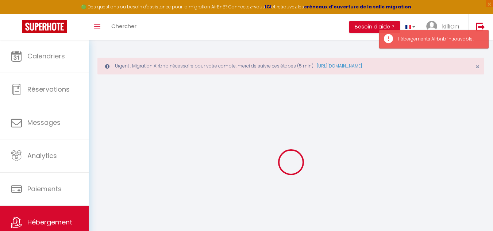
checkbox input "false"
select select
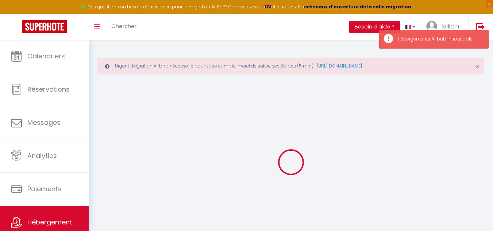
select select
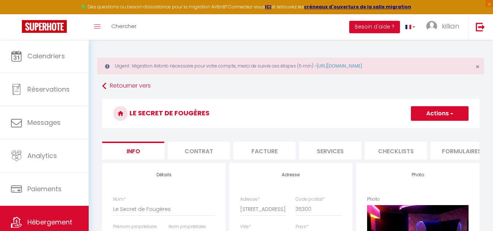
click at [447, 153] on li "Formulaires" at bounding box center [462, 151] width 62 height 18
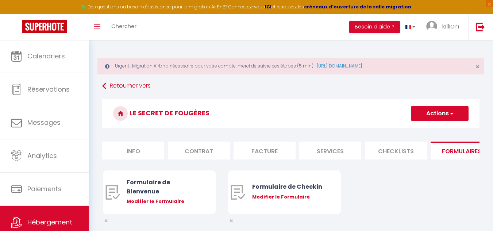
scroll to position [0, 76]
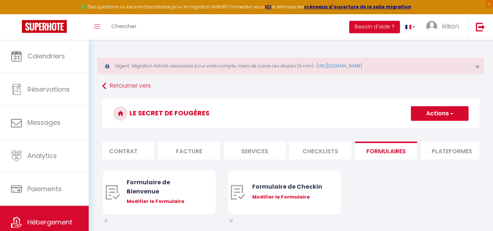
click at [437, 147] on li "Plateformes" at bounding box center [452, 151] width 62 height 18
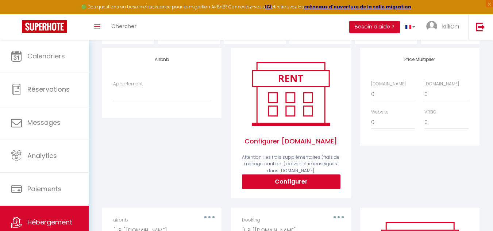
scroll to position [116, 0]
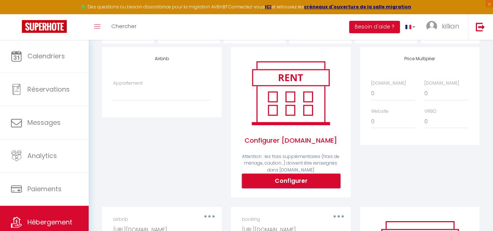
click at [290, 187] on button "Configurer" at bounding box center [291, 181] width 99 height 15
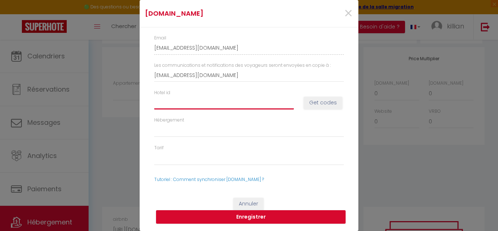
click at [192, 106] on input "Hotel id" at bounding box center [224, 102] width 140 height 13
click at [324, 105] on button "Get codes" at bounding box center [323, 103] width 39 height 12
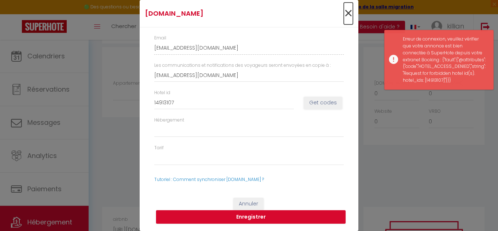
click at [348, 8] on span "×" at bounding box center [348, 14] width 9 height 22
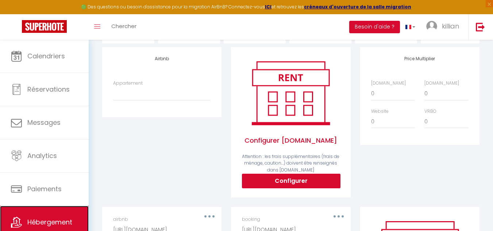
click at [32, 216] on link "Hébergement" at bounding box center [44, 222] width 89 height 33
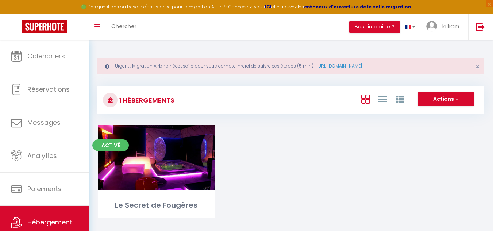
scroll to position [25, 0]
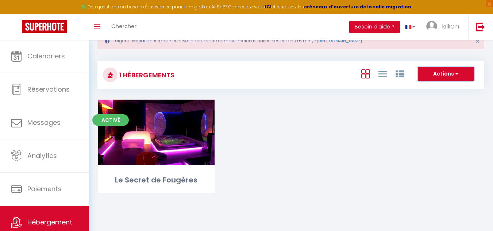
click at [442, 75] on button "Actions" at bounding box center [446, 74] width 56 height 15
click at [435, 89] on li "Créer un Hébergement" at bounding box center [440, 89] width 67 height 8
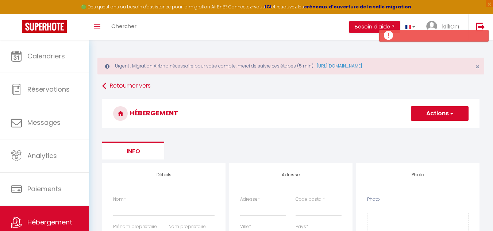
click at [211, 63] on div "Urgent : Migration Airbnb nécessaire pour votre compte, merci de suivre ces éta…" at bounding box center [290, 66] width 387 height 17
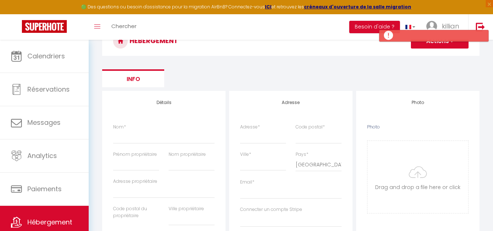
scroll to position [73, 0]
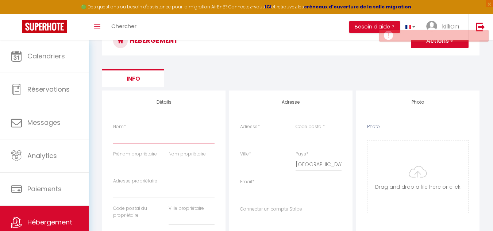
click at [132, 139] on input "Nom *" at bounding box center [163, 136] width 101 height 13
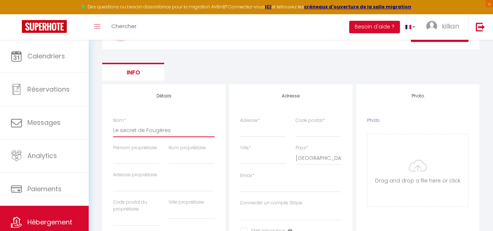
scroll to position [0, 0]
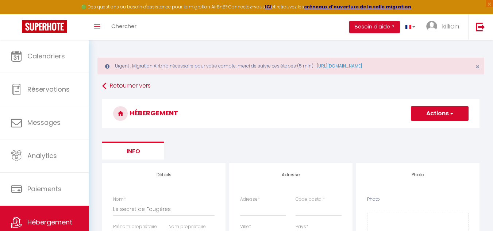
click at [454, 113] on button "Actions" at bounding box center [440, 113] width 58 height 15
click at [431, 127] on input "Enregistrer" at bounding box center [431, 129] width 27 height 7
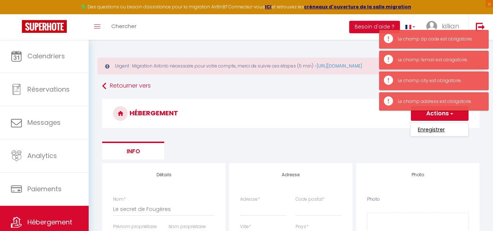
click at [432, 128] on input "Enregistrer" at bounding box center [431, 129] width 27 height 7
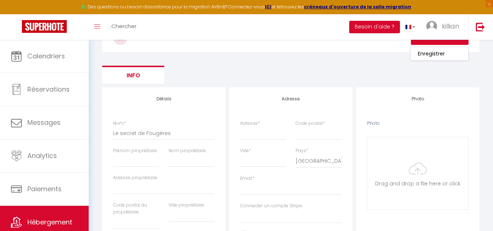
scroll to position [78, 0]
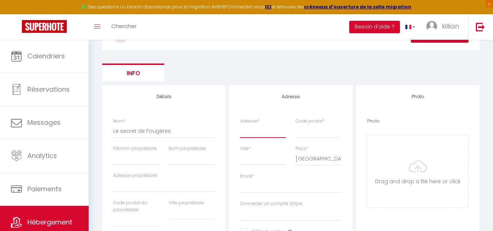
click at [258, 129] on input "Adresse *" at bounding box center [263, 130] width 46 height 13
click at [324, 134] on input "Code postal *" at bounding box center [319, 130] width 46 height 13
click at [260, 157] on input "Ville *" at bounding box center [263, 158] width 46 height 13
click at [271, 185] on input "Email *" at bounding box center [290, 186] width 101 height 13
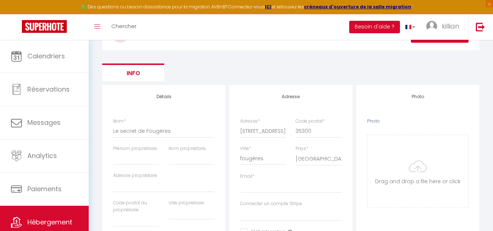
click at [248, 190] on input "Email *" at bounding box center [290, 186] width 101 height 13
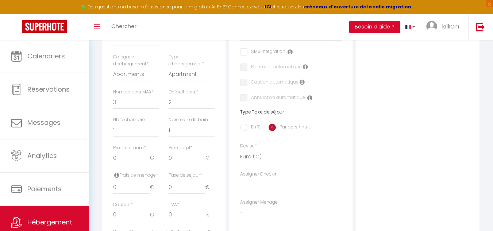
scroll to position [0, 0]
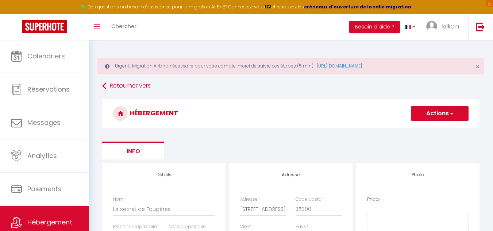
click at [438, 113] on button "Actions" at bounding box center [440, 113] width 58 height 15
click at [426, 131] on input "Enregistrer" at bounding box center [431, 129] width 27 height 7
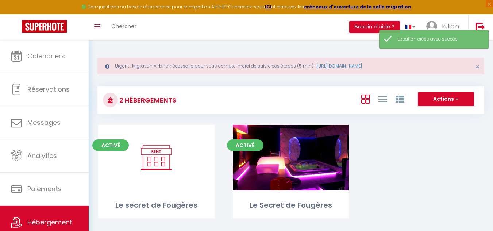
scroll to position [39, 0]
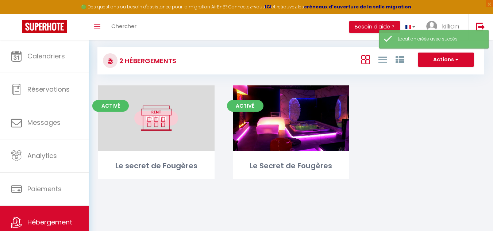
click at [146, 112] on link "Editer" at bounding box center [156, 118] width 44 height 15
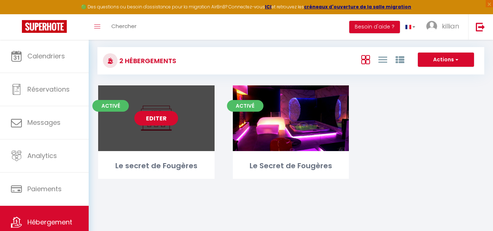
click at [152, 113] on link "Editer" at bounding box center [156, 118] width 44 height 15
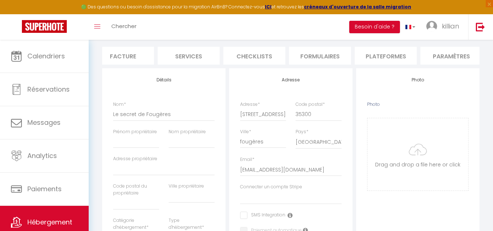
scroll to position [0, 143]
click at [374, 52] on li "Plateformes" at bounding box center [384, 56] width 62 height 18
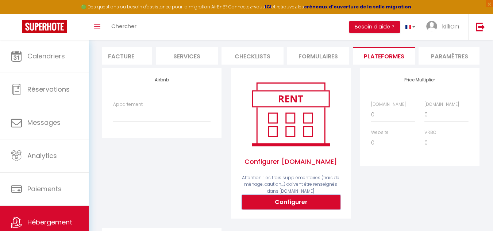
click at [283, 208] on button "Configurer" at bounding box center [291, 202] width 99 height 15
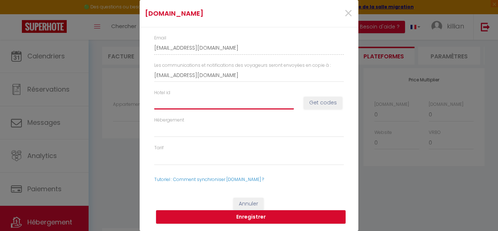
click at [207, 104] on input "Hotel id" at bounding box center [224, 102] width 140 height 13
click at [334, 102] on button "Get codes" at bounding box center [323, 103] width 39 height 12
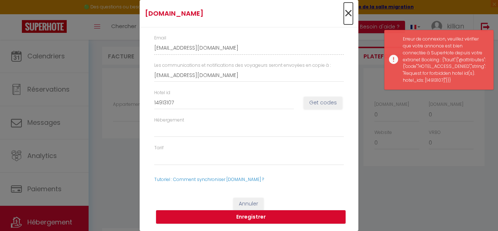
click at [346, 10] on span "×" at bounding box center [348, 14] width 9 height 22
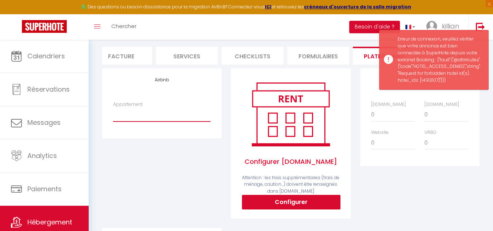
click at [139, 122] on select "Appartement" at bounding box center [161, 115] width 97 height 14
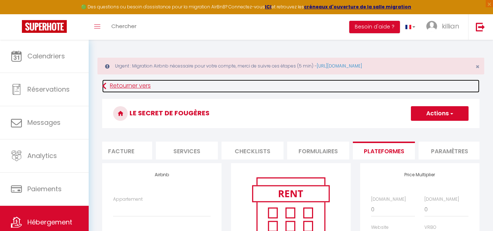
click at [114, 84] on link "Retourner vers" at bounding box center [290, 86] width 377 height 13
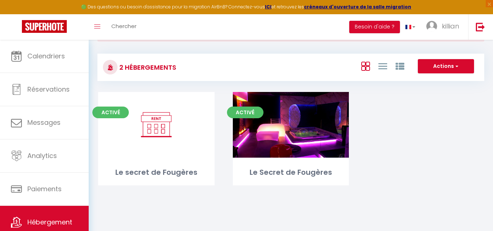
scroll to position [33, 0]
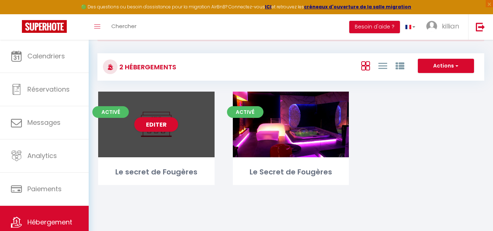
click at [183, 129] on div "Editer" at bounding box center [156, 125] width 116 height 66
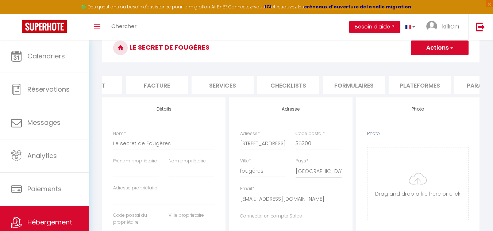
scroll to position [0, 109]
click at [394, 84] on li "Plateformes" at bounding box center [419, 85] width 62 height 18
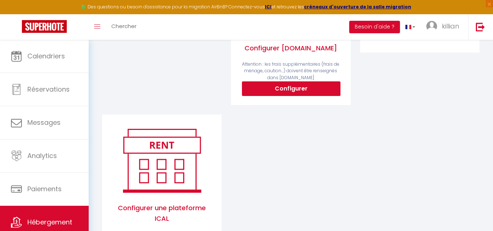
scroll to position [209, 0]
